Goal: Task Accomplishment & Management: Manage account settings

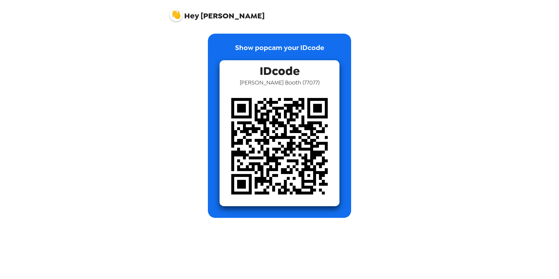
click at [189, 15] on span "Hey" at bounding box center [191, 16] width 15 height 11
click at [168, 13] on div "Hey [PERSON_NAME]" at bounding box center [279, 12] width 234 height 25
click at [179, 15] on img at bounding box center [175, 14] width 13 height 13
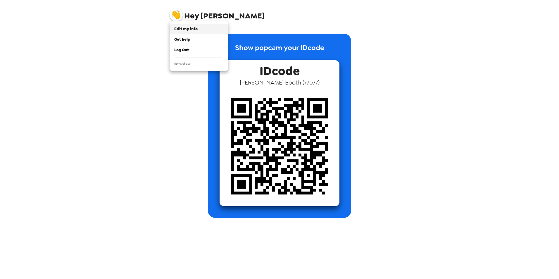
click at [187, 27] on span "Edit my info" at bounding box center [185, 28] width 23 height 5
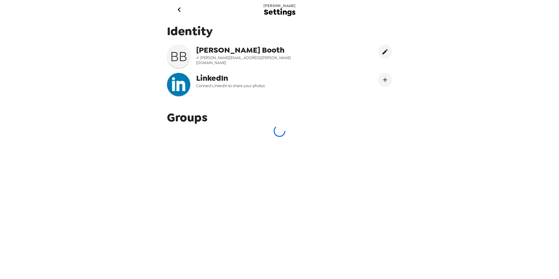
click at [287, 12] on span "Settings" at bounding box center [280, 12] width 32 height 8
click at [176, 9] on icon "go back" at bounding box center [178, 9] width 9 height 9
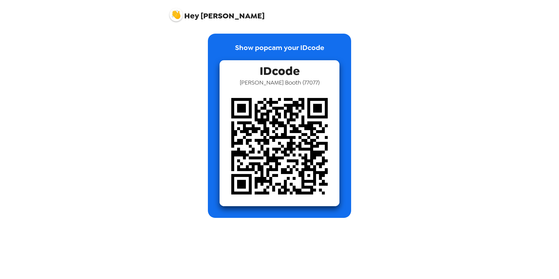
click at [176, 12] on img at bounding box center [175, 14] width 13 height 13
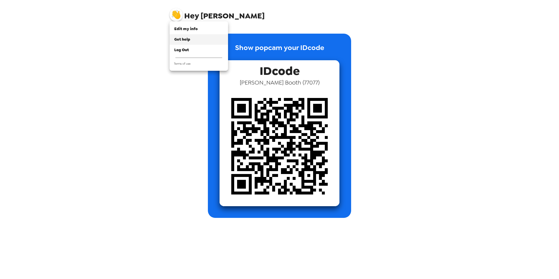
click at [180, 39] on span "Get help" at bounding box center [182, 39] width 16 height 5
click at [193, 28] on span "Edit my info" at bounding box center [185, 28] width 23 height 5
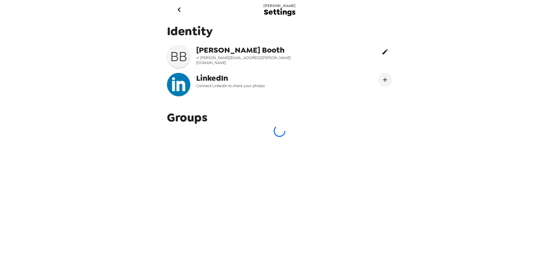
click at [382, 51] on icon "edit" at bounding box center [384, 51] width 7 height 7
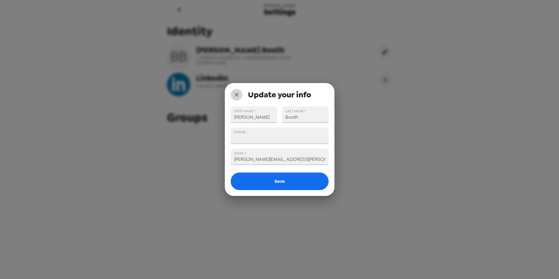
click at [235, 93] on icon "close" at bounding box center [236, 95] width 4 height 4
